Goal: Information Seeking & Learning: Learn about a topic

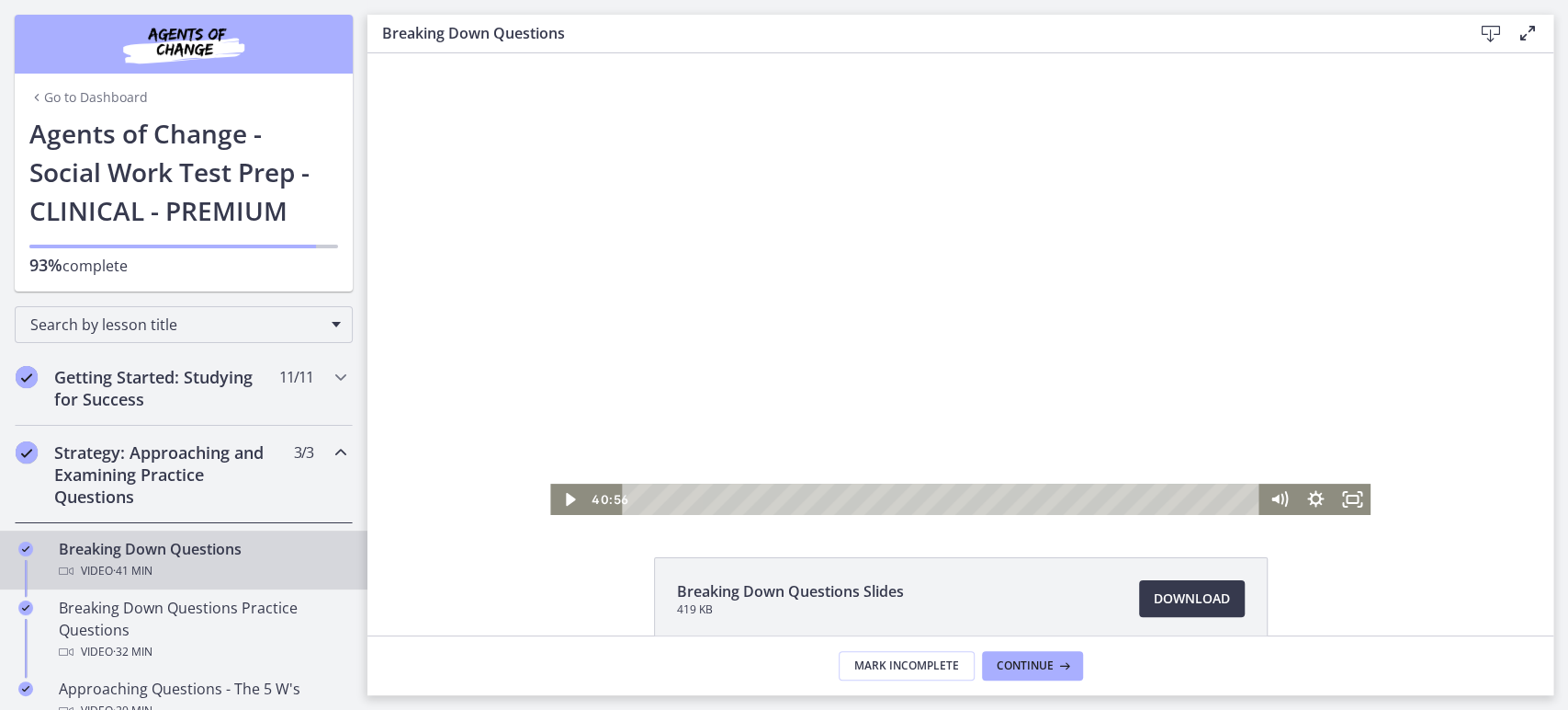
click at [616, 282] on div at bounding box center [961, 285] width 820 height 462
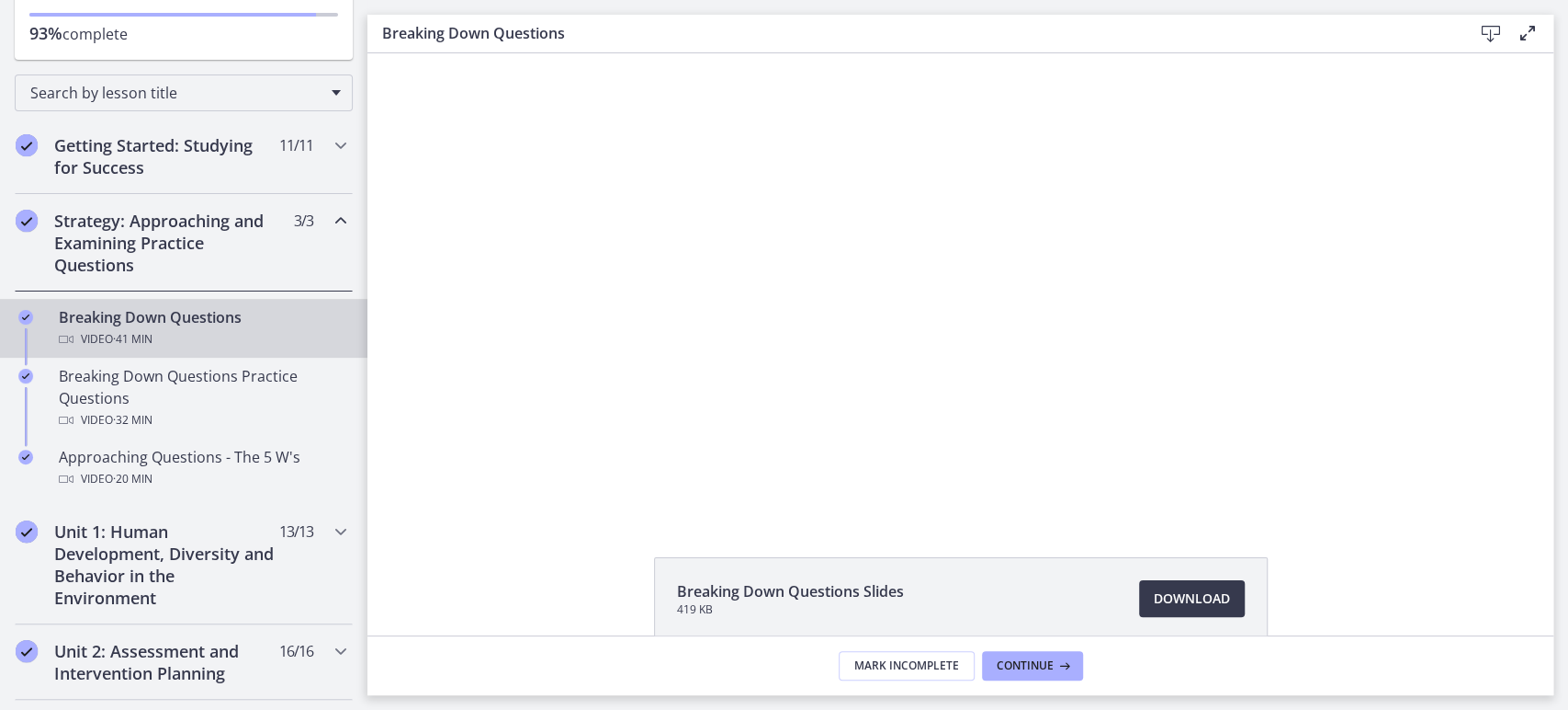
scroll to position [233, 0]
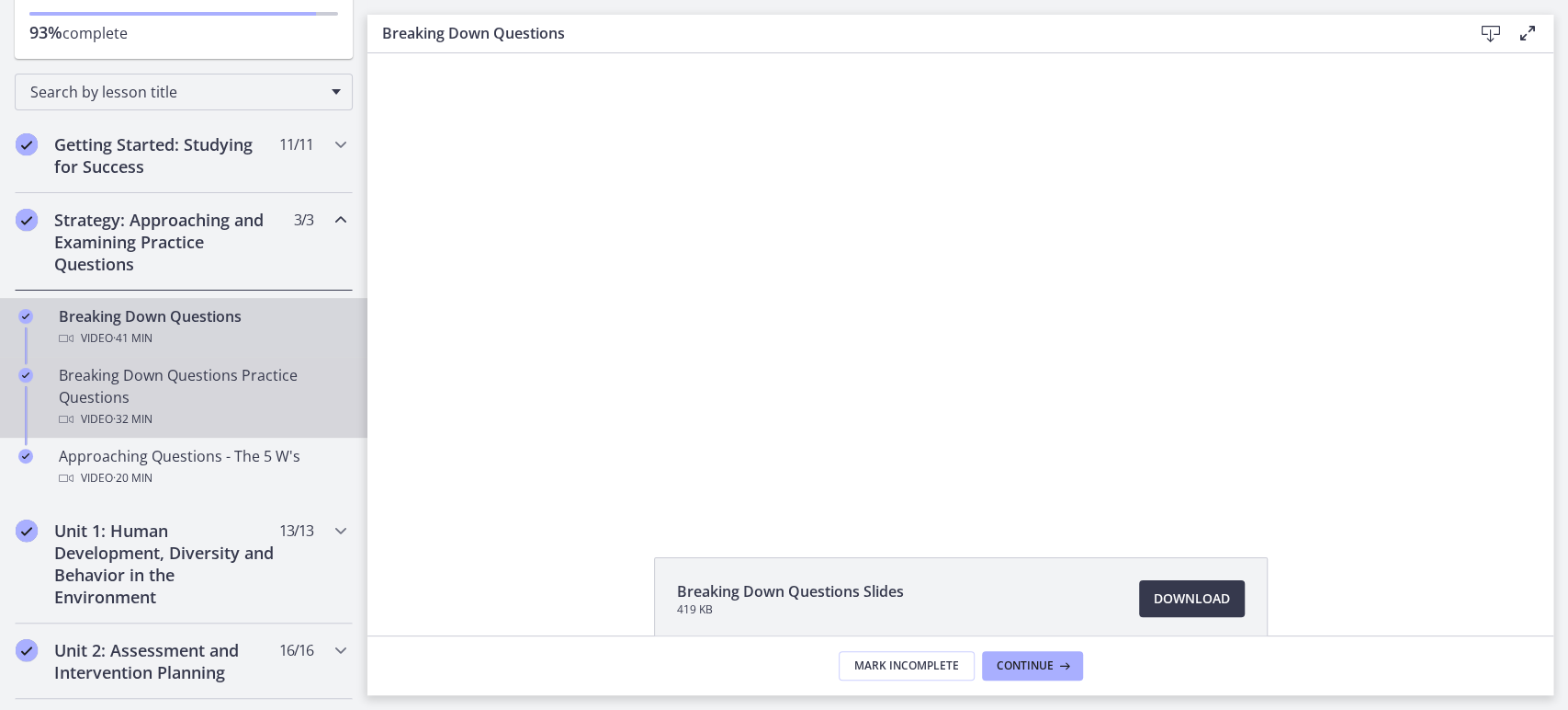
click at [216, 382] on div "Breaking Down Questions Practice Questions Video · 32 min" at bounding box center [201, 397] width 286 height 66
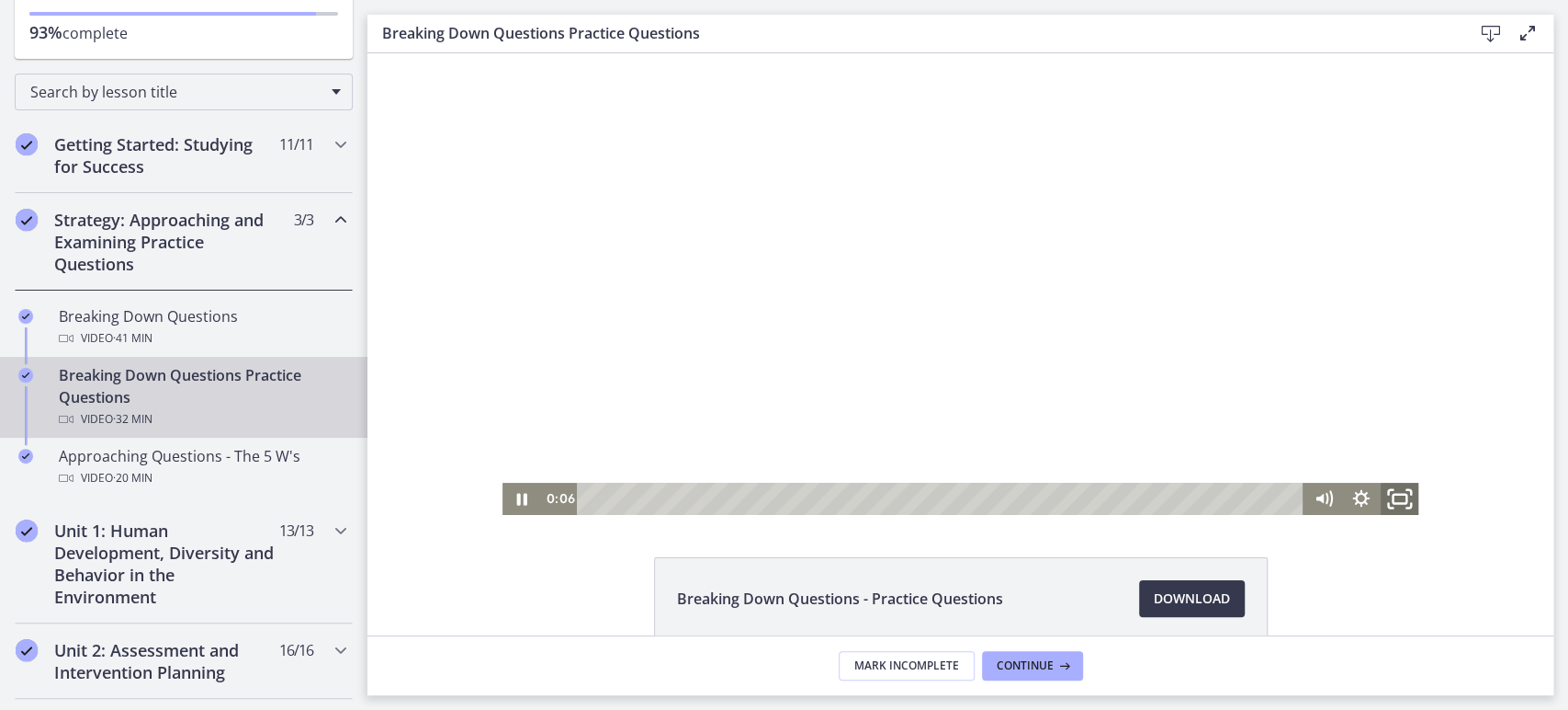
click at [1404, 492] on icon "Fullscreen" at bounding box center [1400, 499] width 46 height 38
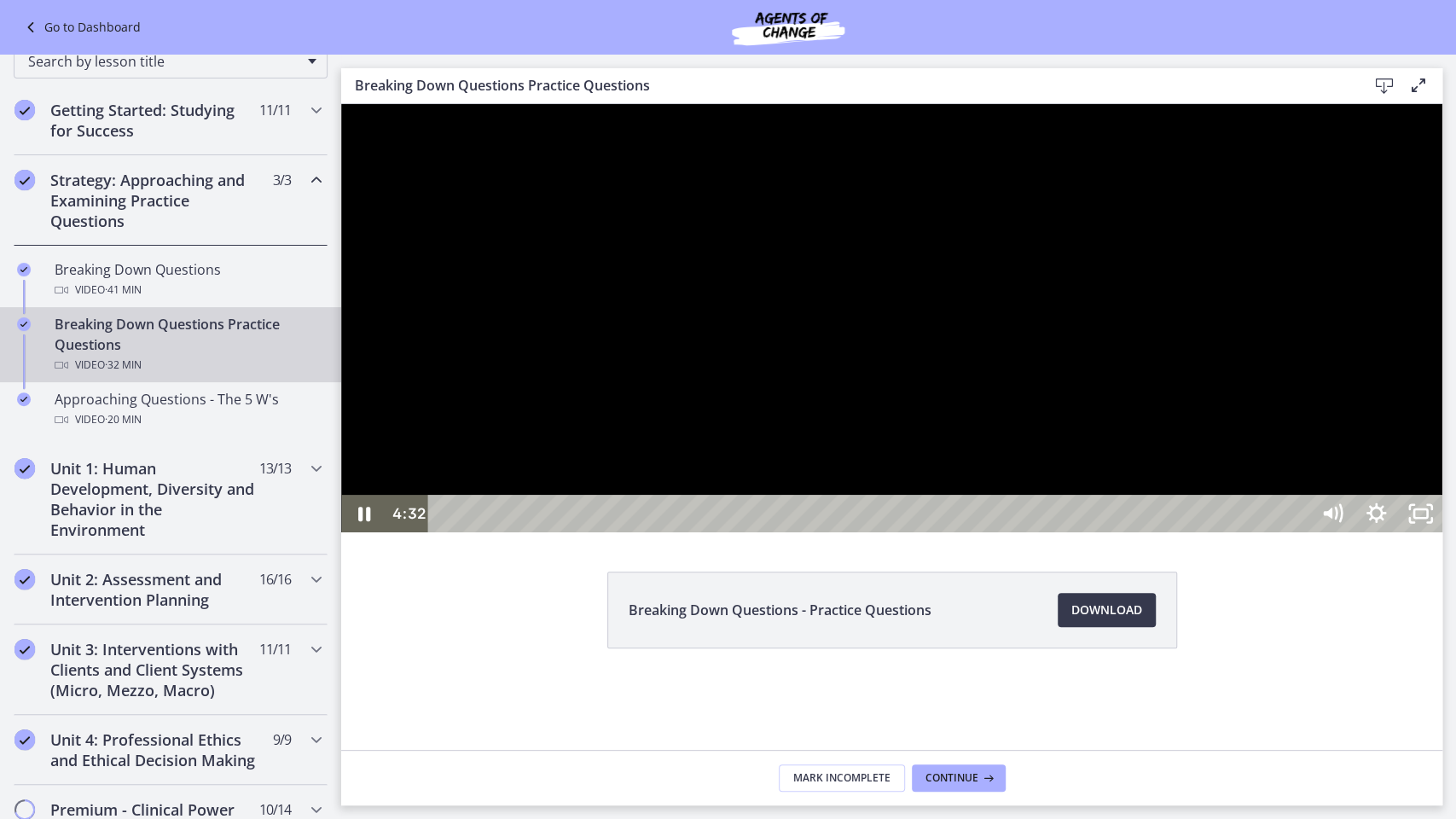
click at [1443, 347] on div at bounding box center [892, 318] width 1101 height 429
click at [1447, 536] on icon "Unfullscreen" at bounding box center [1420, 514] width 52 height 45
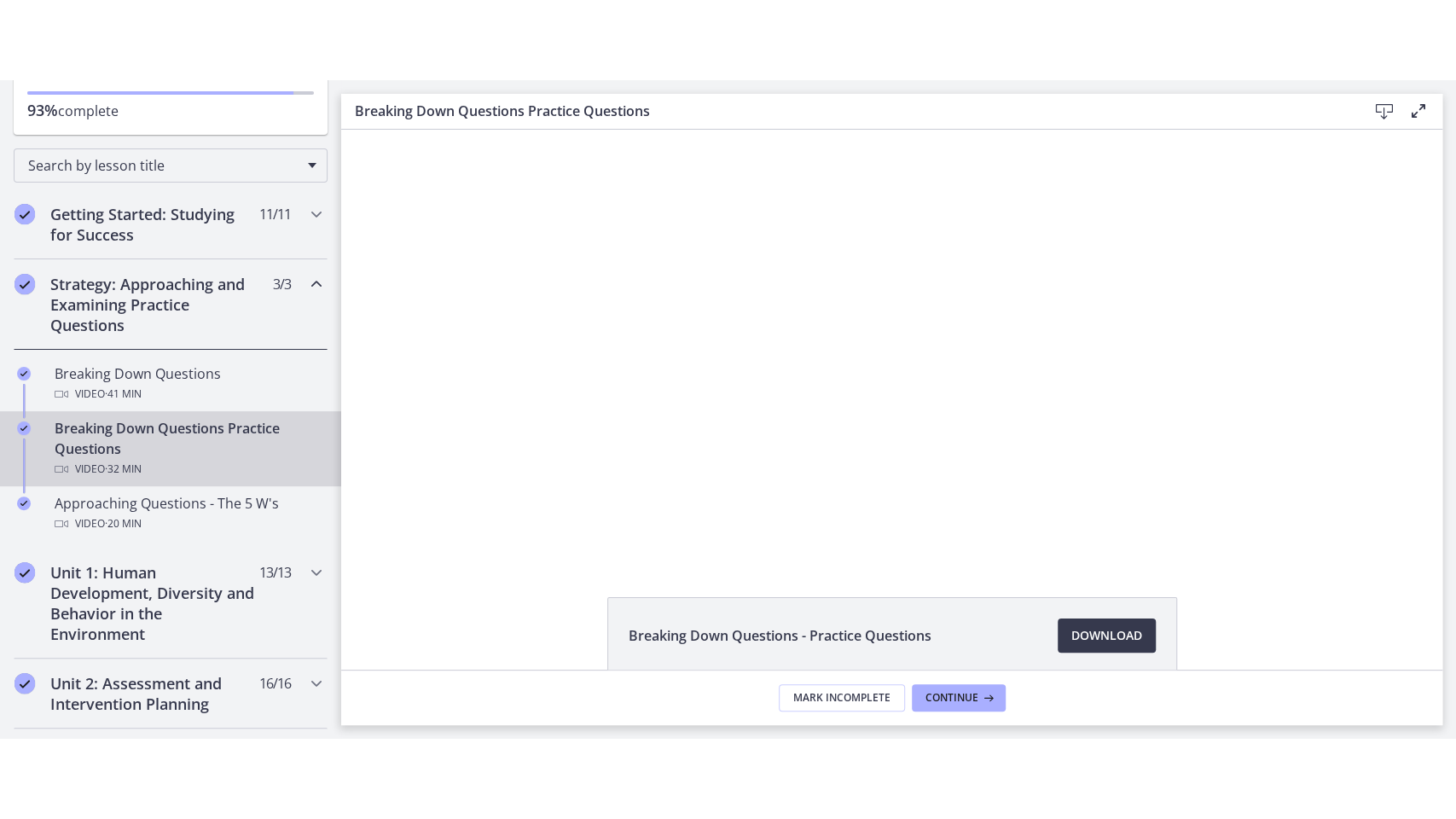
scroll to position [294, 0]
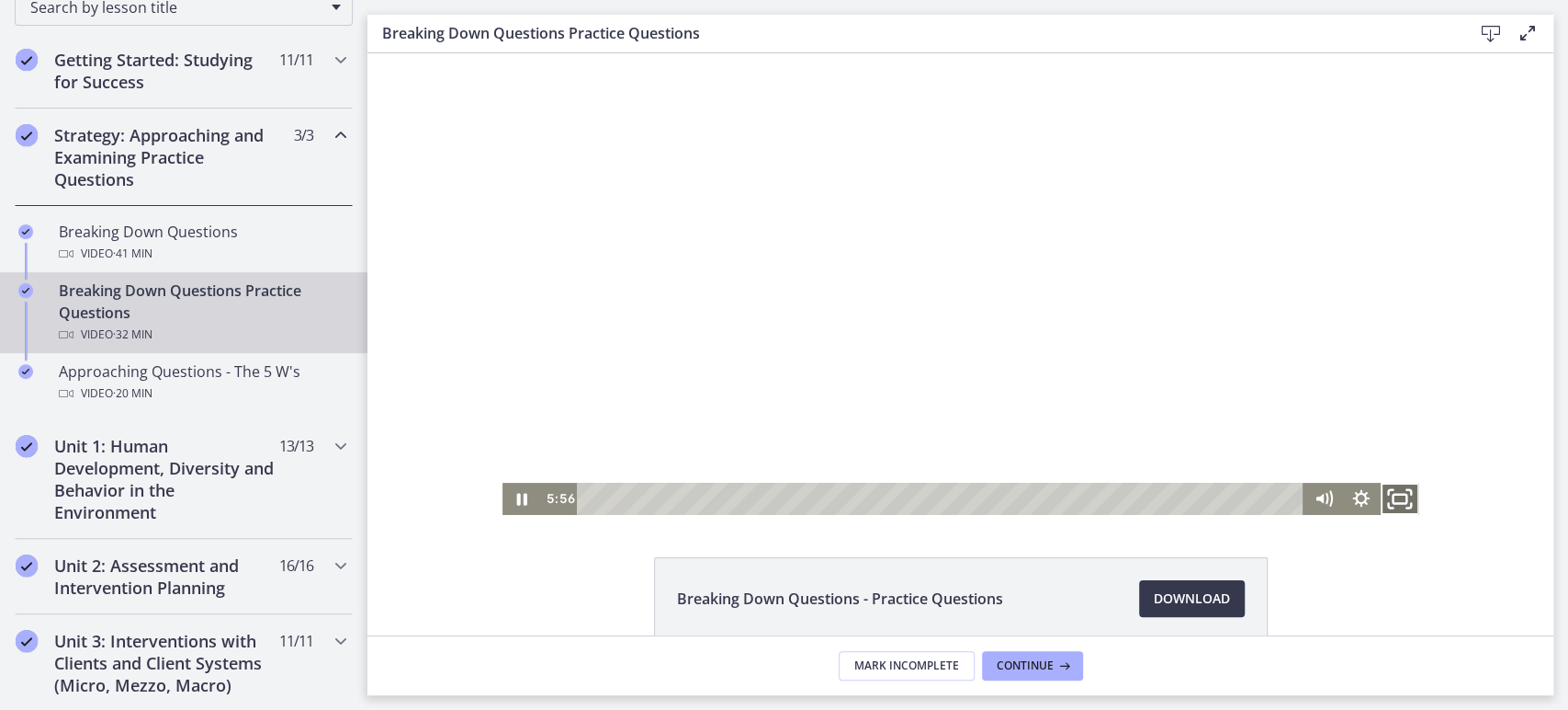
click at [1405, 503] on icon "Fullscreen" at bounding box center [1400, 499] width 46 height 38
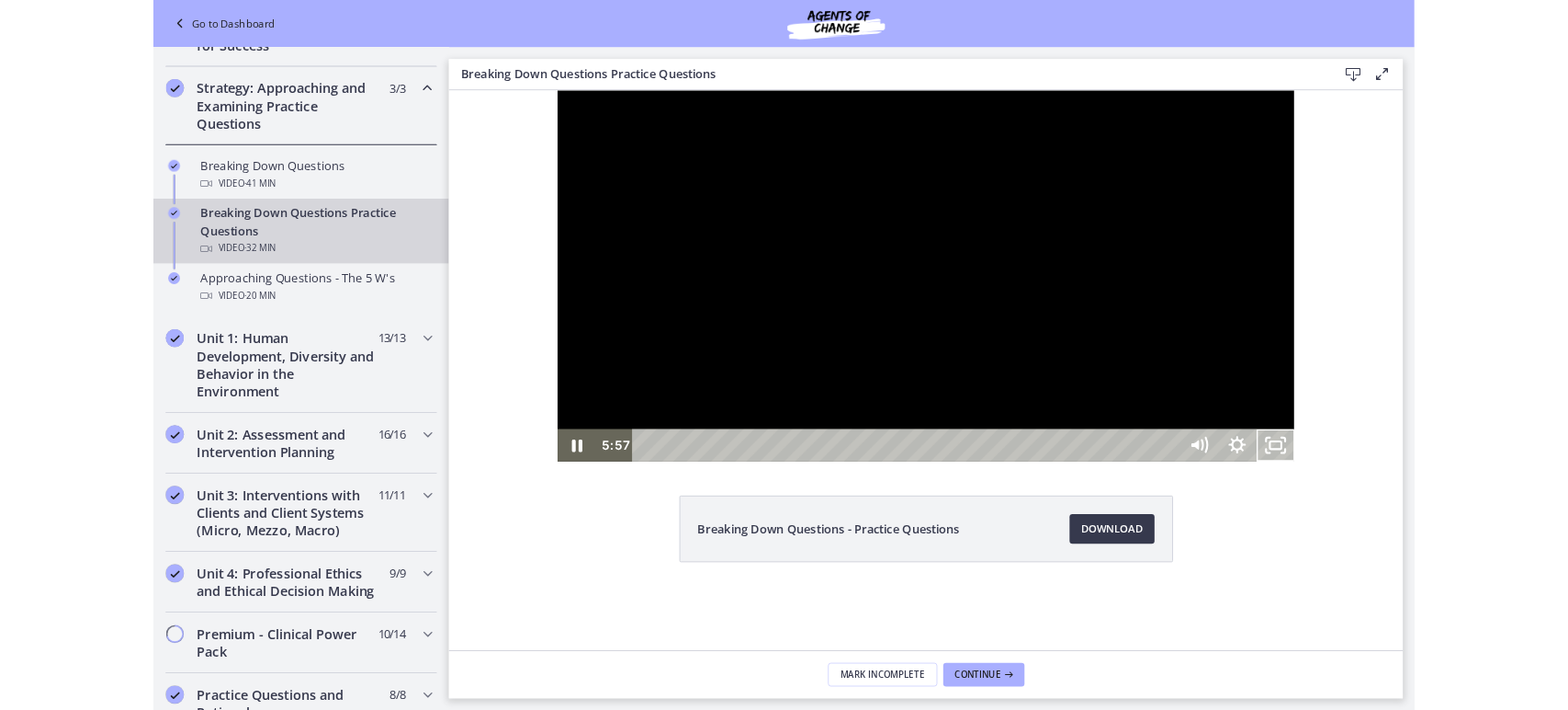
scroll to position [233, 0]
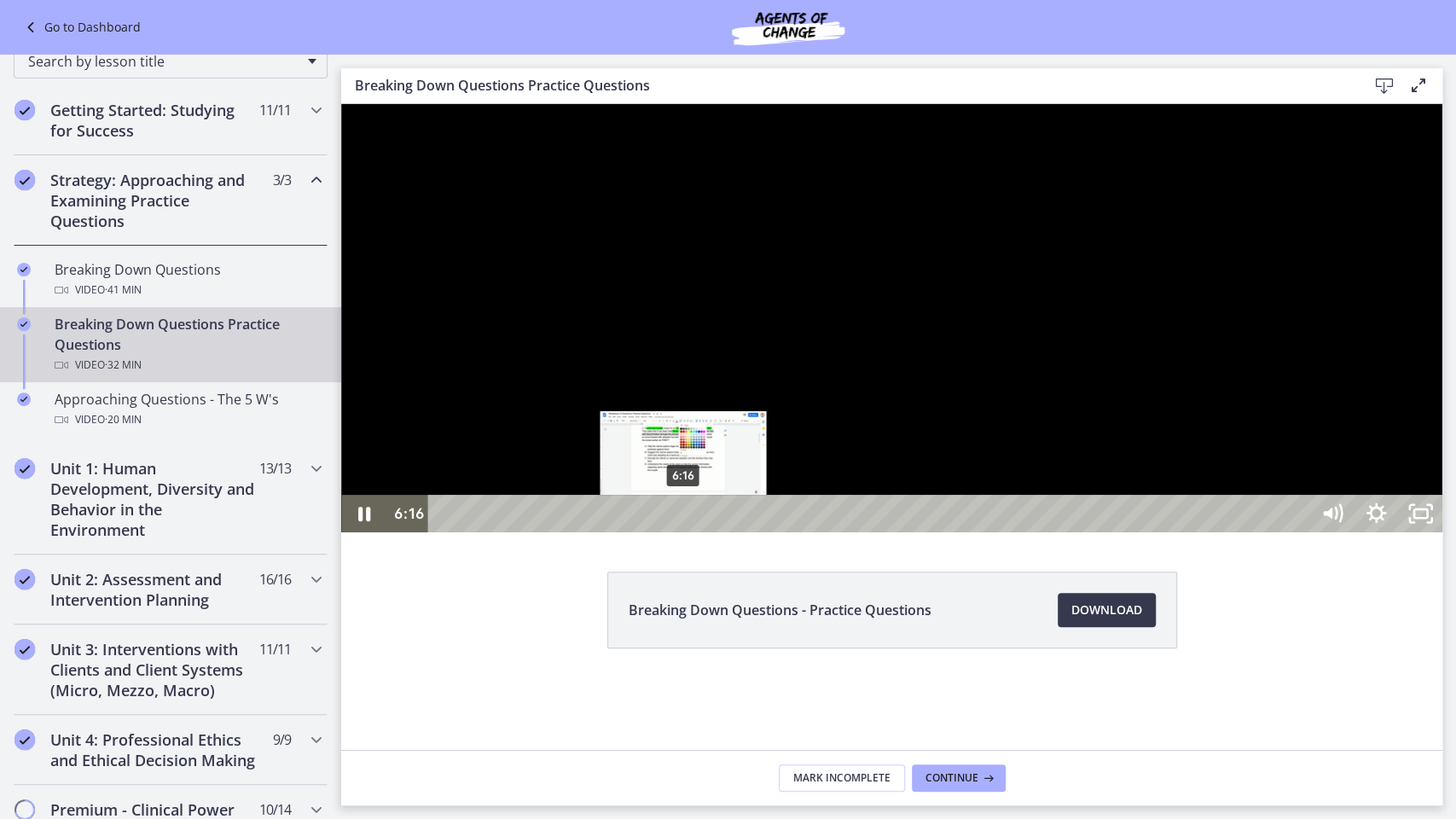
click at [684, 533] on div "6:16" at bounding box center [872, 513] width 854 height 37
click at [677, 533] on div "6:04" at bounding box center [872, 513] width 854 height 37
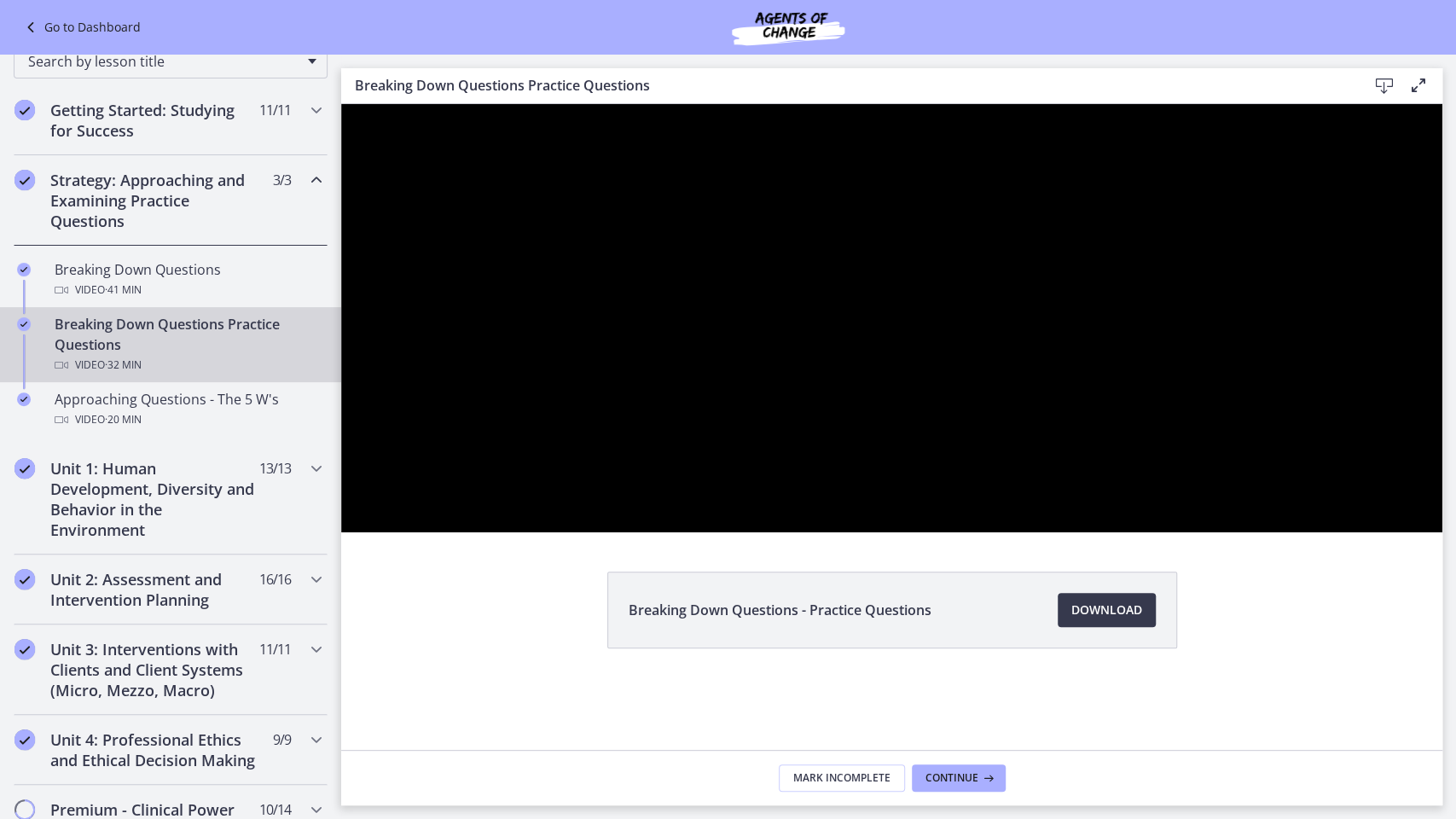
click at [1443, 533] on div at bounding box center [892, 318] width 1101 height 429
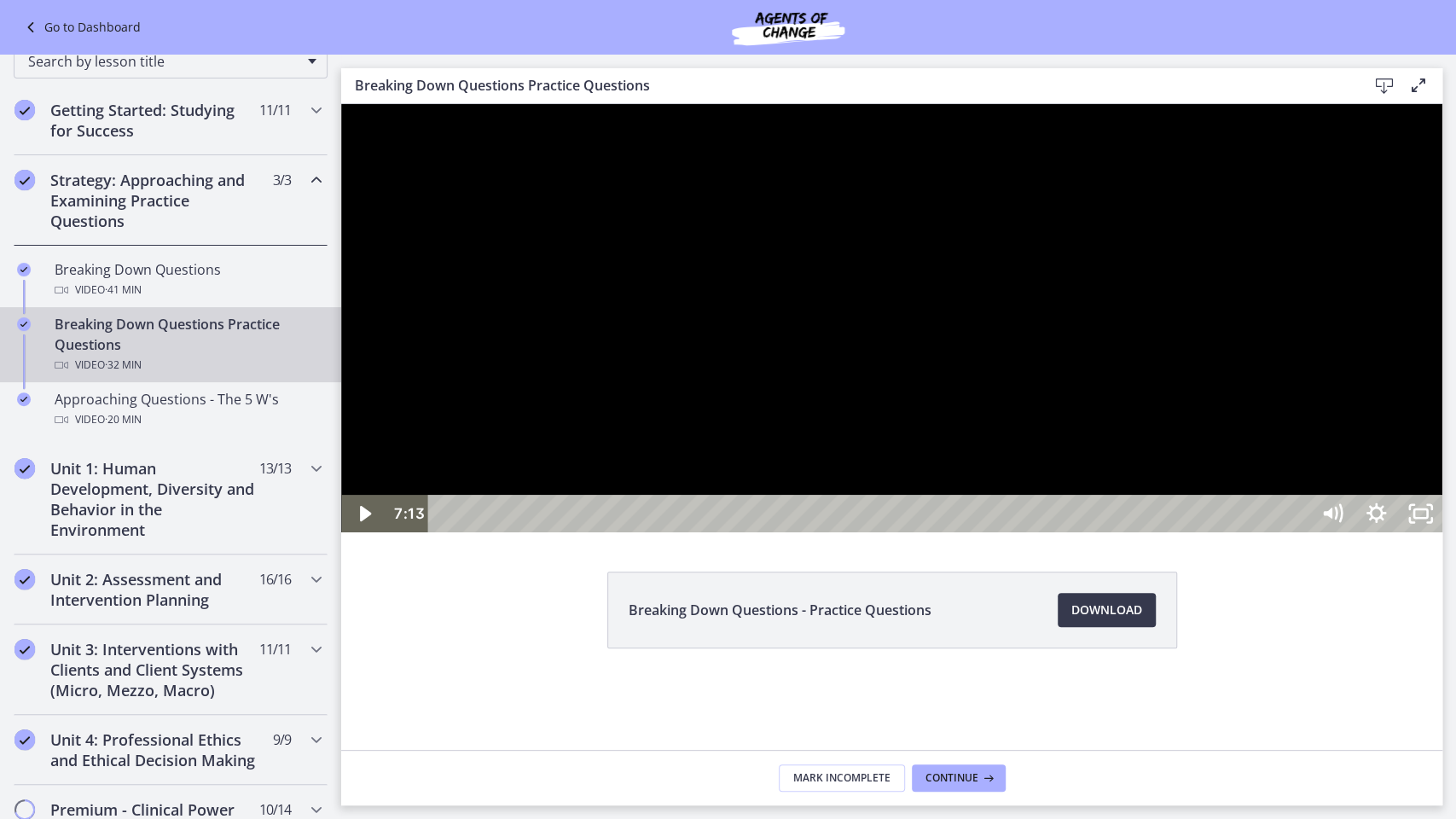
click at [1443, 533] on div at bounding box center [892, 318] width 1101 height 429
click at [1192, 503] on div at bounding box center [892, 318] width 1101 height 429
click at [1447, 536] on icon "Unfullscreen" at bounding box center [1420, 514] width 52 height 45
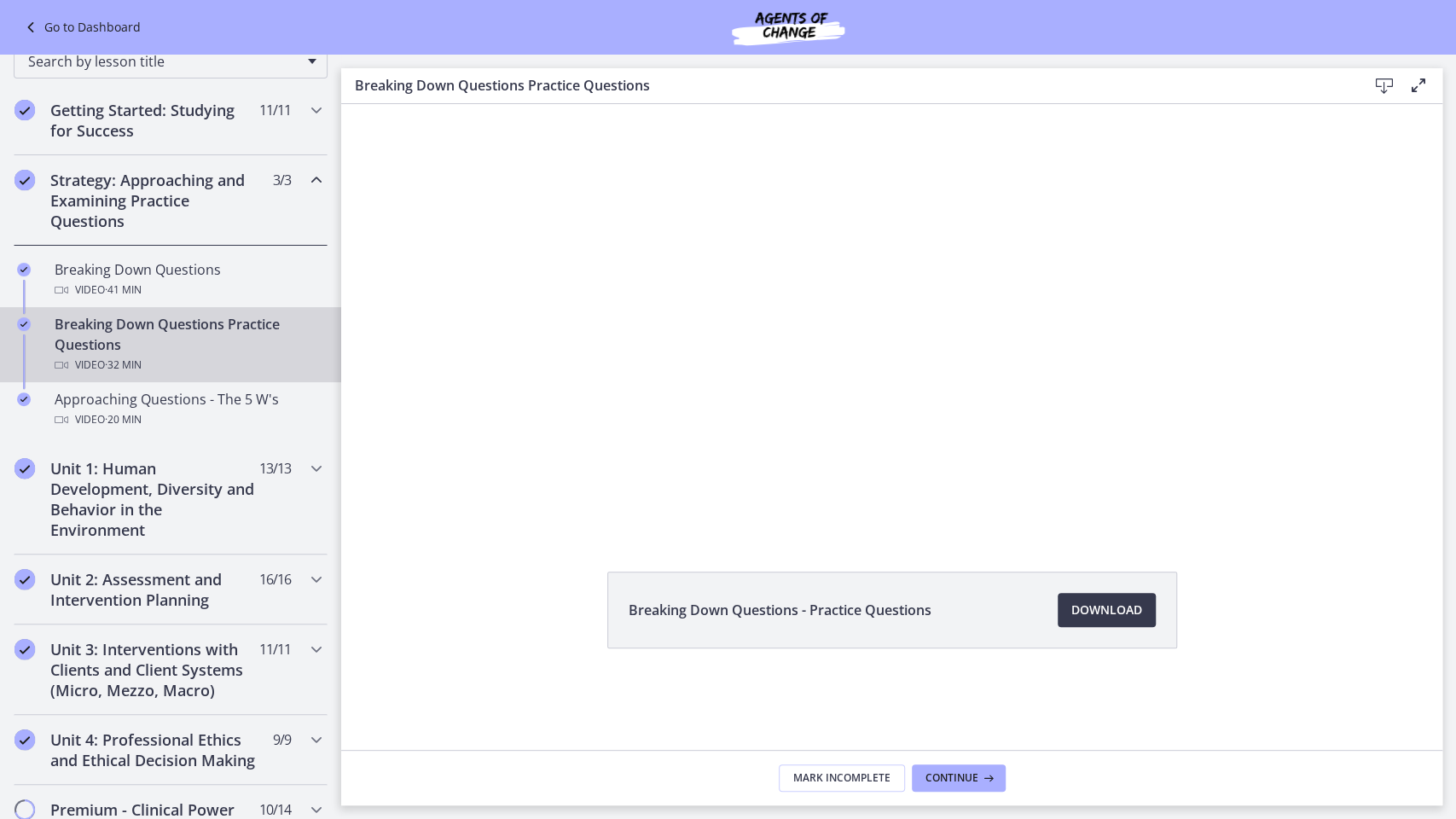
scroll to position [294, 0]
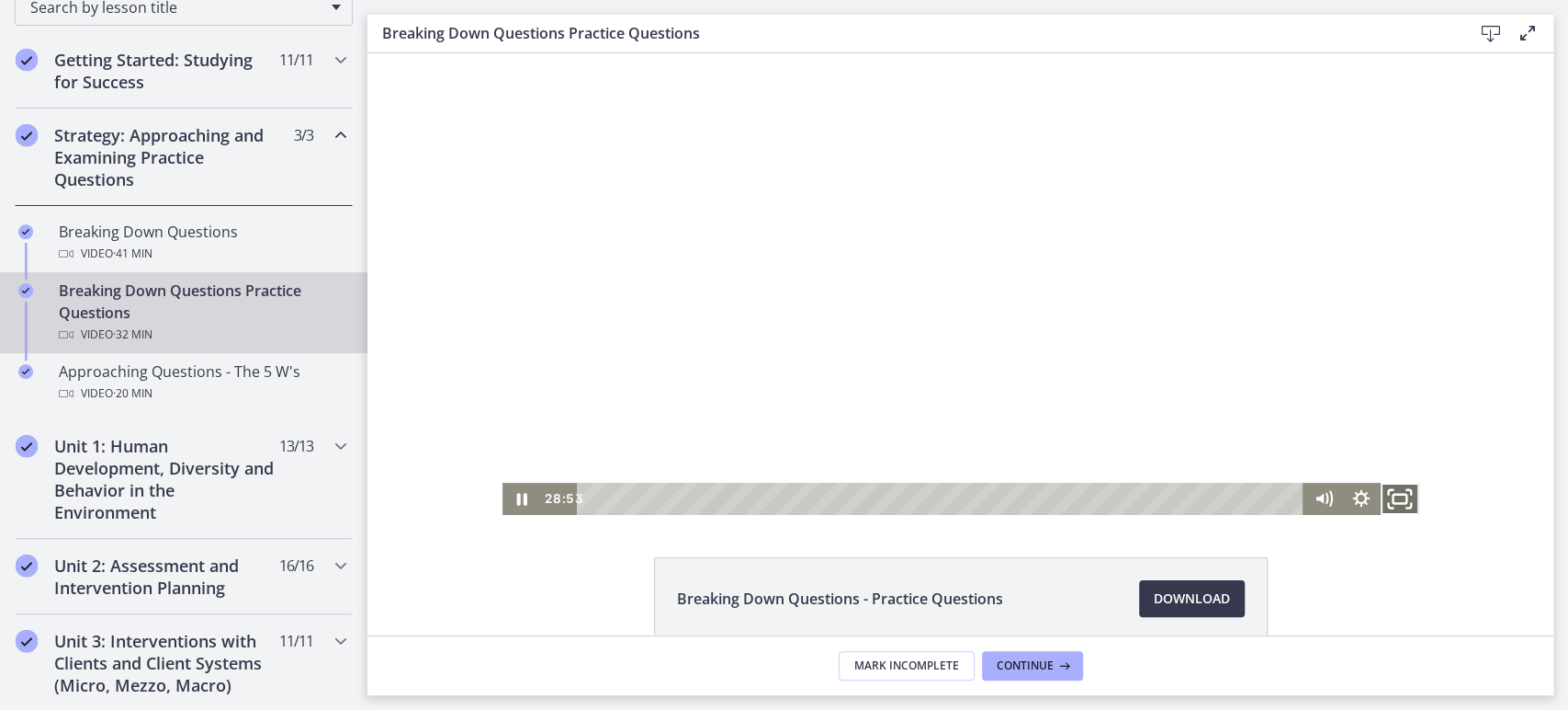
click at [1397, 488] on icon "Fullscreen" at bounding box center [1400, 499] width 46 height 38
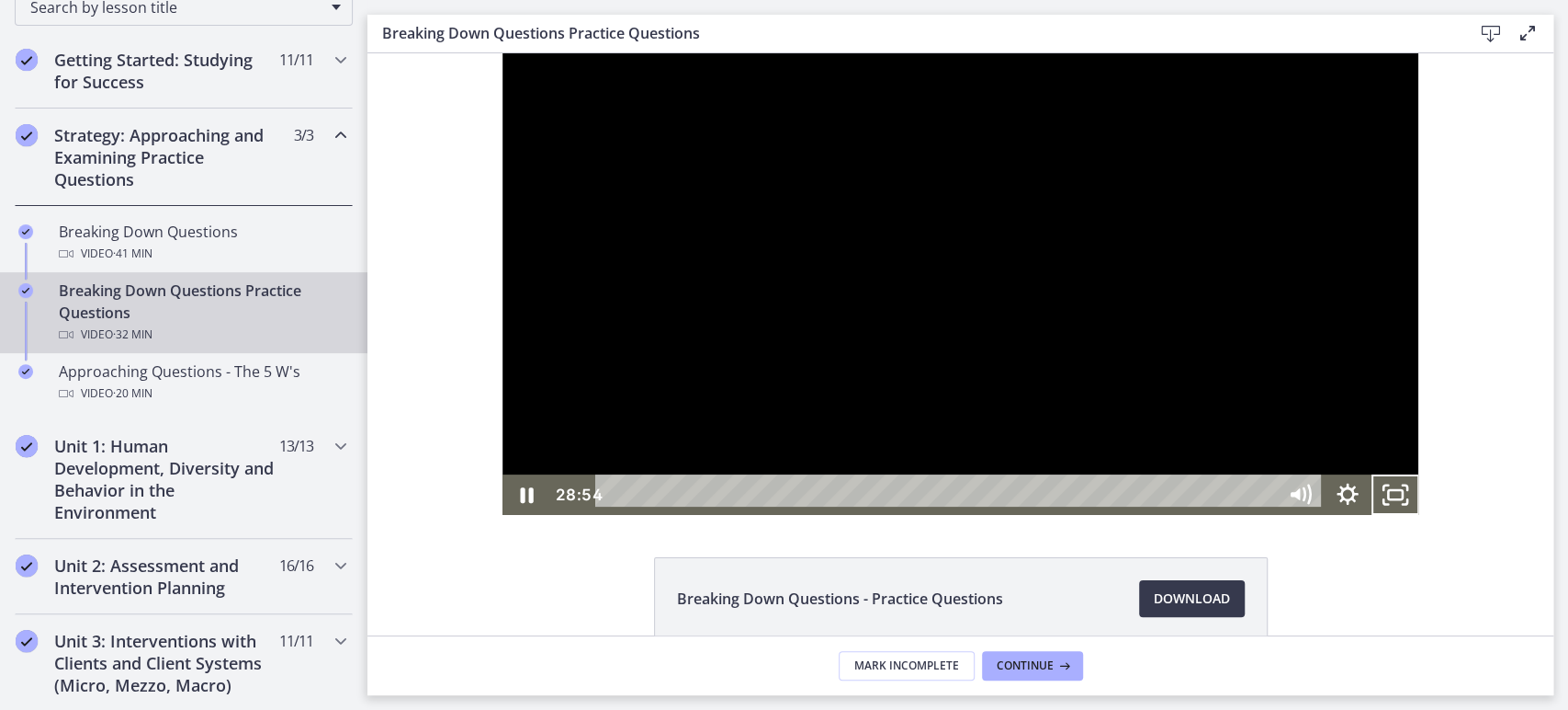
scroll to position [233, 0]
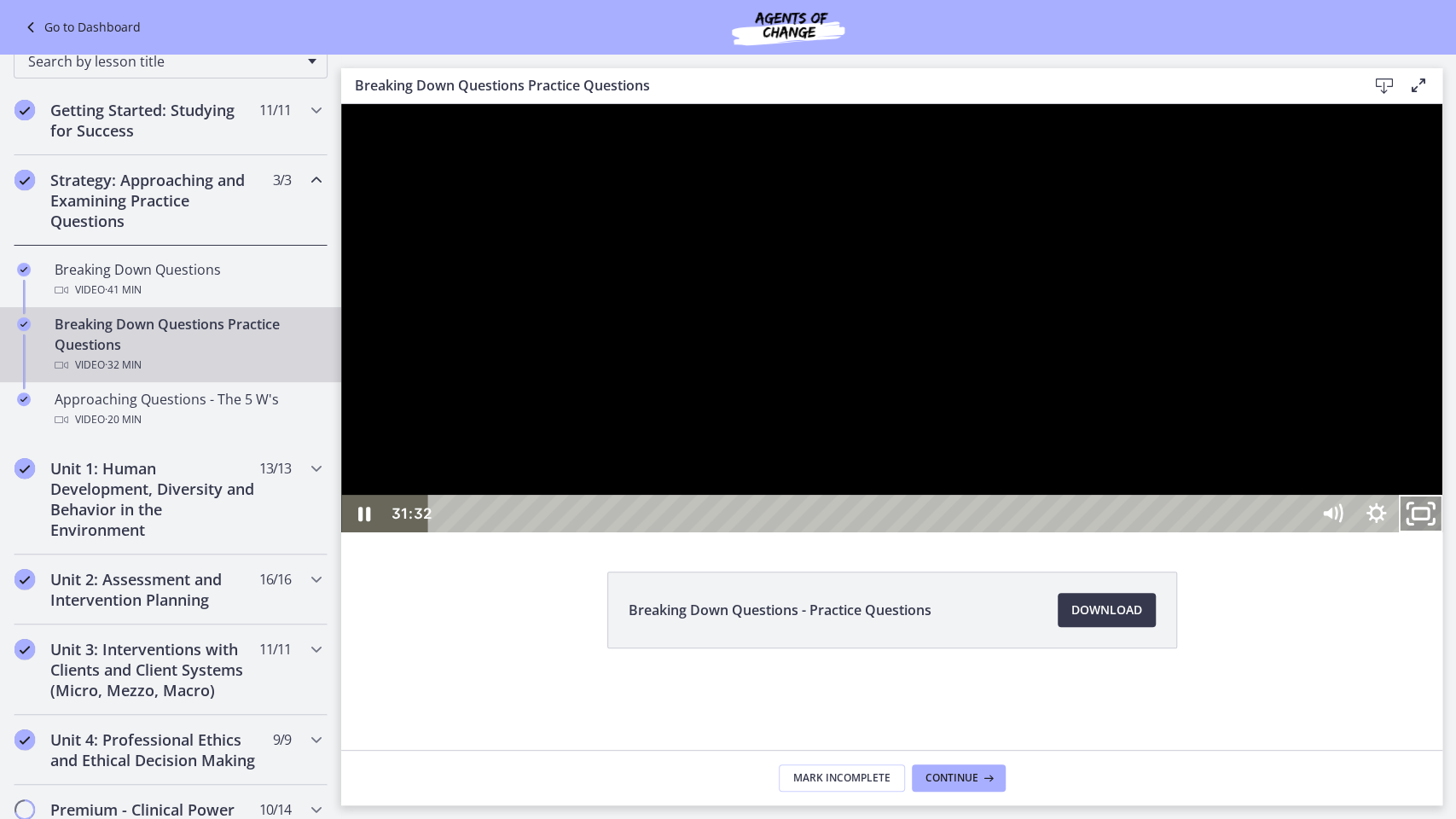
click at [1447, 536] on icon "Unfullscreen" at bounding box center [1420, 514] width 52 height 45
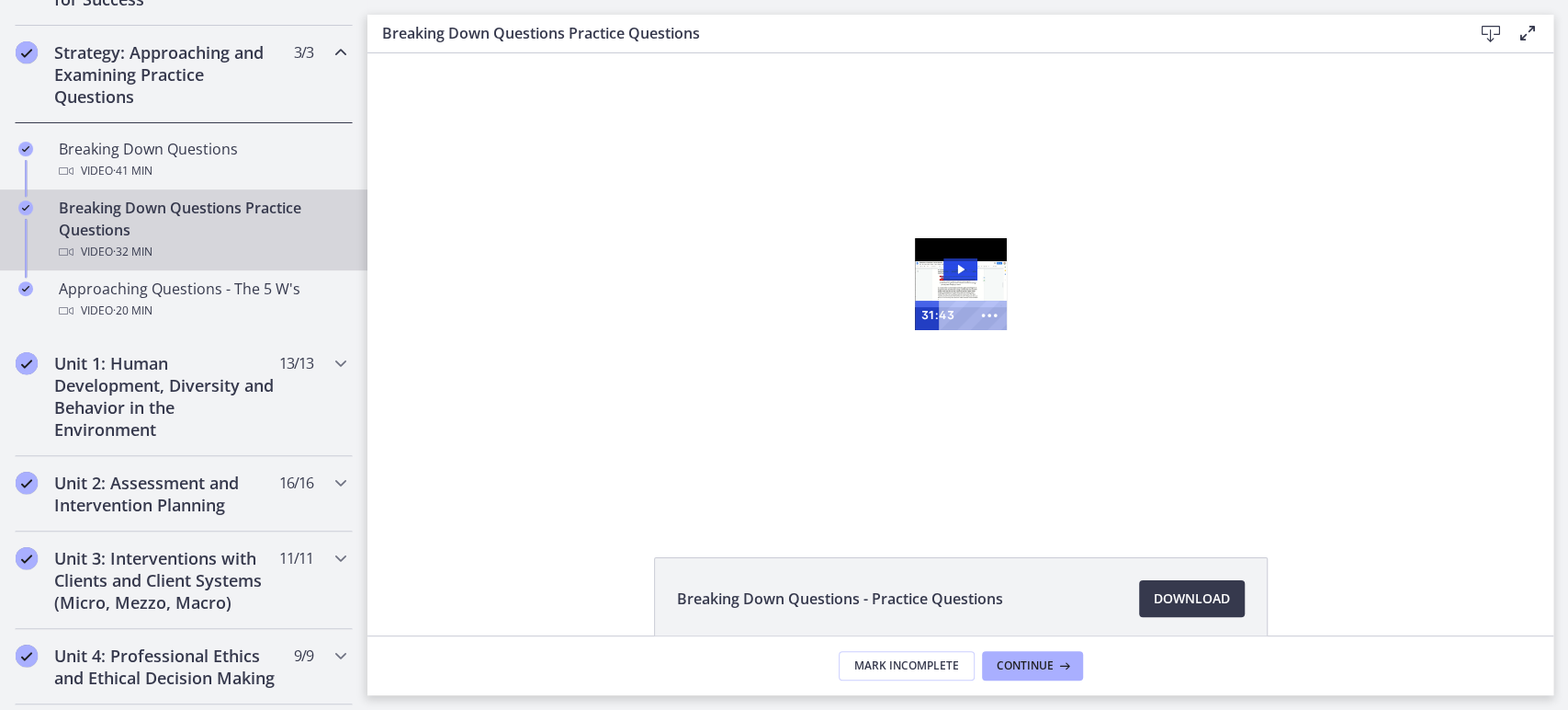
scroll to position [0, 0]
